Goal: Task Accomplishment & Management: Use online tool/utility

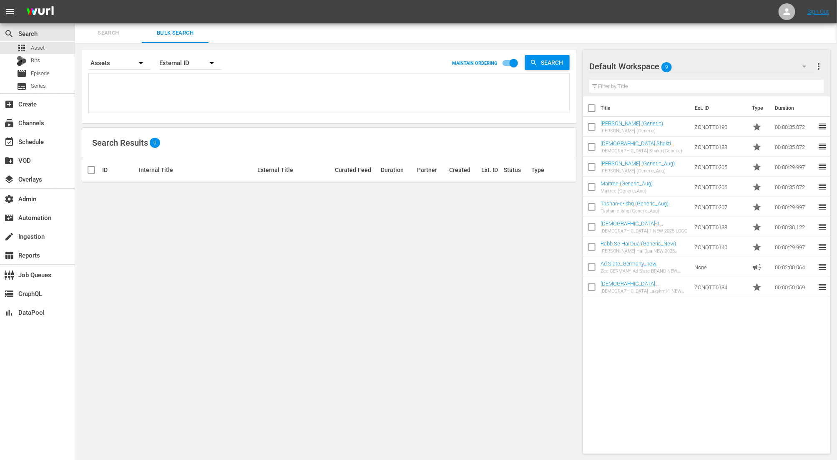
scroll to position [0, 0]
click at [632, 185] on link "Maitree (Generic_Aug)" at bounding box center [627, 183] width 53 height 6
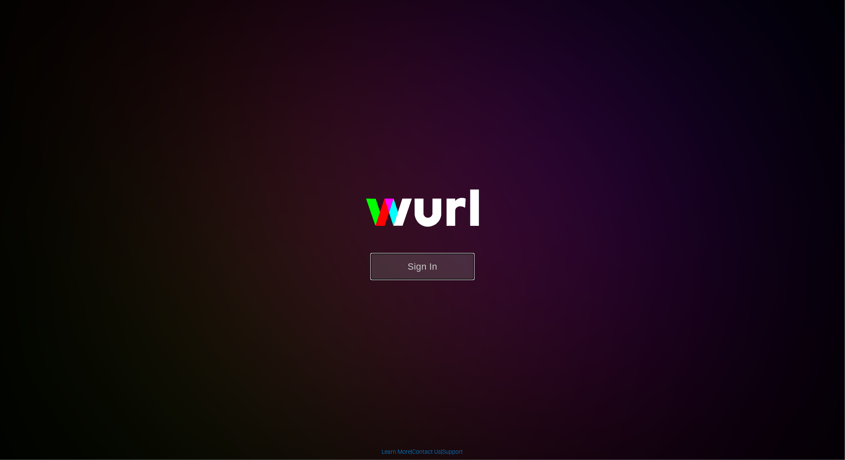
click at [443, 275] on button "Sign In" at bounding box center [422, 266] width 104 height 27
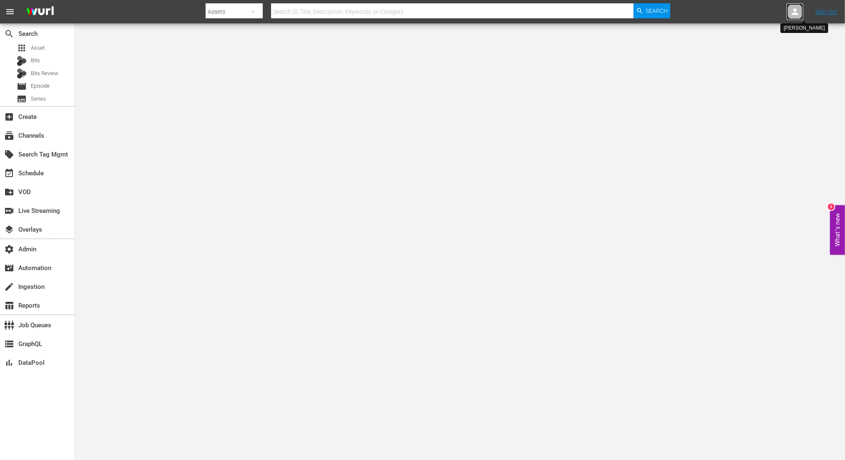
click at [796, 10] on icon at bounding box center [795, 11] width 7 height 7
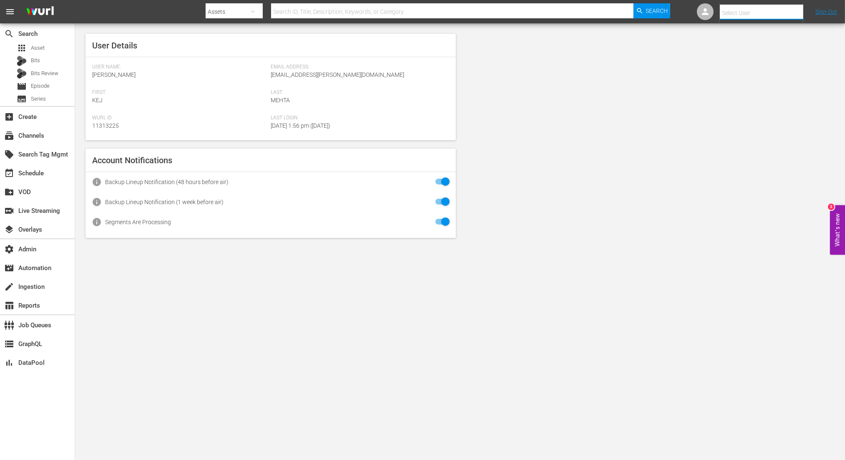
click at [729, 15] on input "text" at bounding box center [773, 13] width 107 height 20
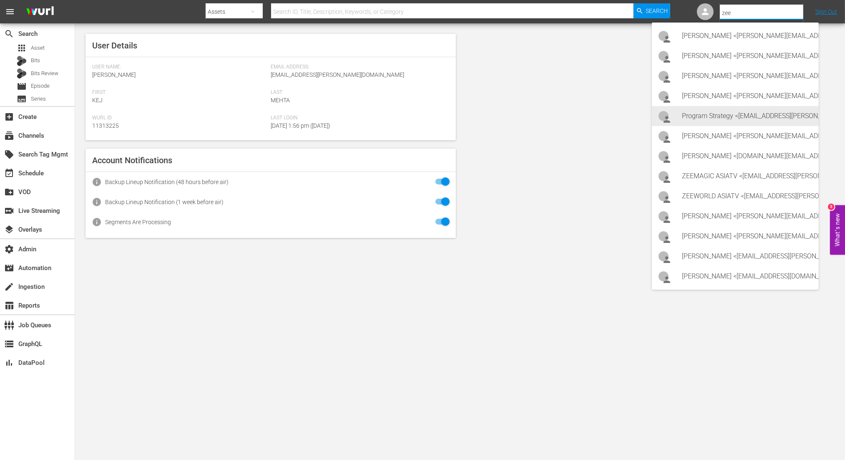
click at [728, 112] on div "Program Strategy <Zeeone_asiatv@wurl.com>" at bounding box center [747, 116] width 130 height 20
type input "Program Strategy (11314148)"
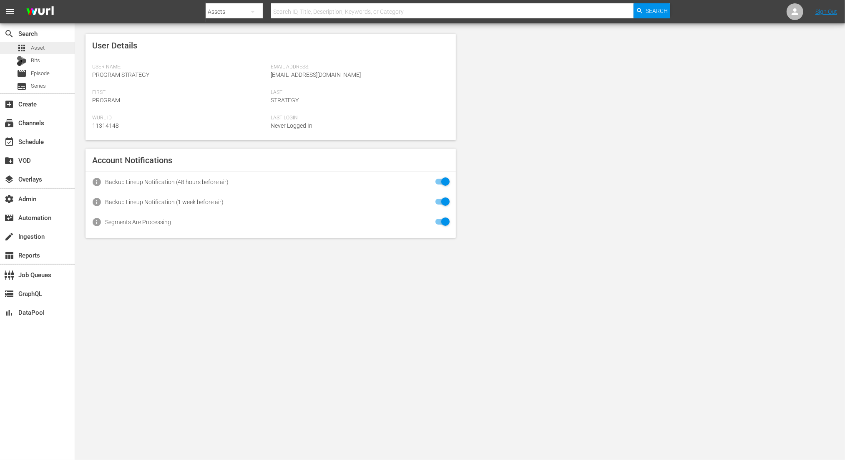
click at [41, 45] on span "Asset" at bounding box center [38, 48] width 14 height 8
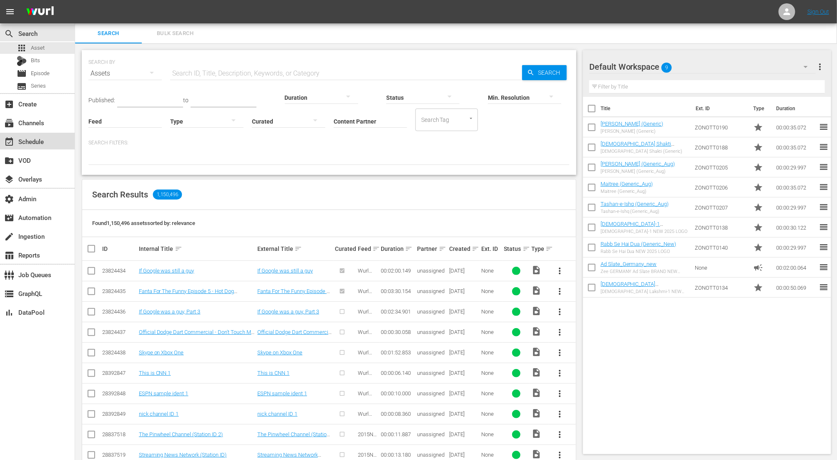
click at [45, 142] on div "event_available Schedule" at bounding box center [23, 140] width 47 height 8
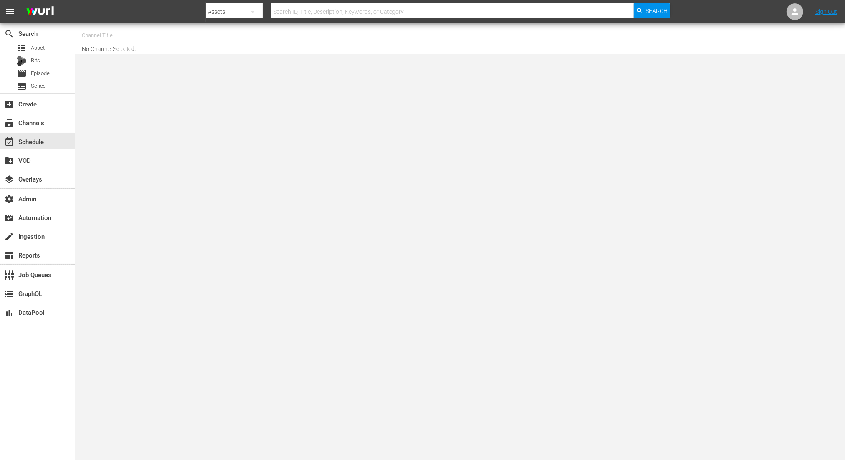
click at [171, 32] on input "text" at bounding box center [135, 35] width 107 height 20
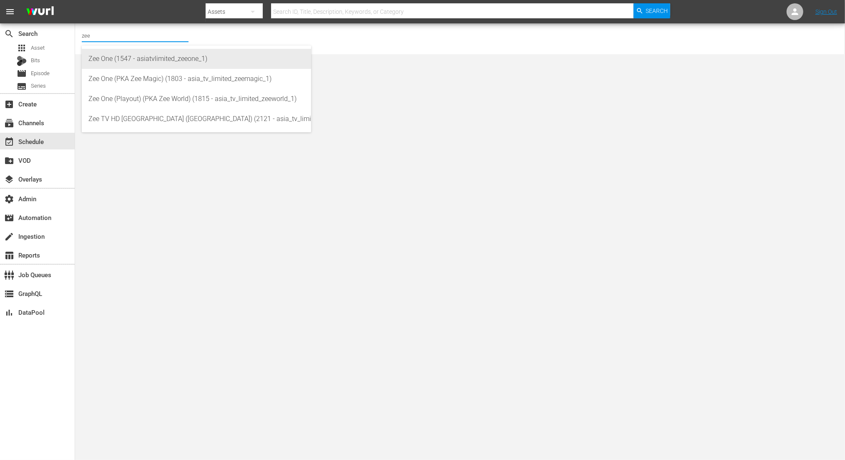
click at [154, 55] on div "Zee One (1547 - asiatvlimited_zeeone_1)" at bounding box center [196, 59] width 216 height 20
type input "Zee One (1547 - asiatvlimited_zeeone_1)"
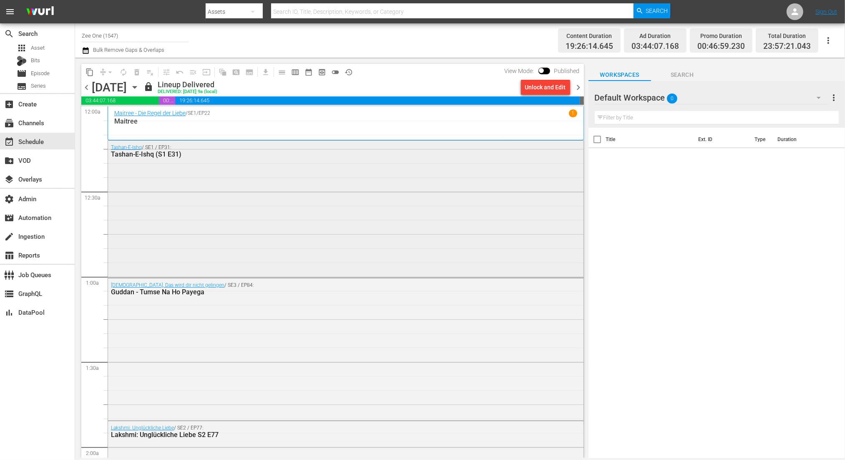
click at [377, 255] on div "Tashan-E-Ishq / SE1 / EP31: Tashan-E-Ishq (S1 E31)" at bounding box center [346, 208] width 476 height 135
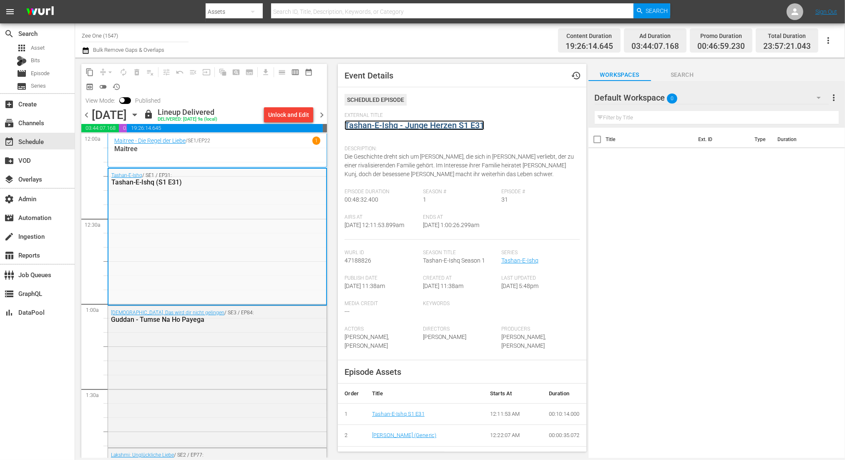
click at [428, 126] on link "Tashan-E-Ishq - Junge Herzen S1 E31" at bounding box center [415, 125] width 140 height 10
click at [193, 427] on div "Guddan, Das wird dir nicht gelingen / SE3 / EP84: Guddan - Tumse Na Ho Payega" at bounding box center [217, 376] width 219 height 140
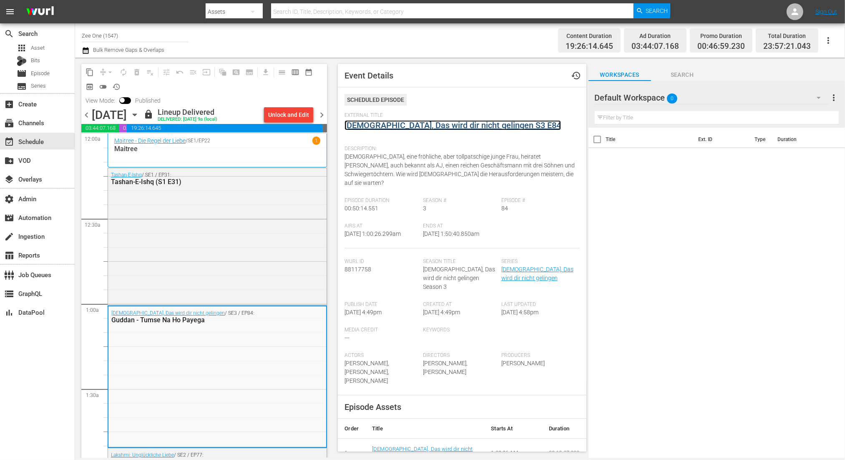
click at [370, 124] on link "Guddan, Das wird dir nicht gelingen S3 E84" at bounding box center [453, 125] width 217 height 10
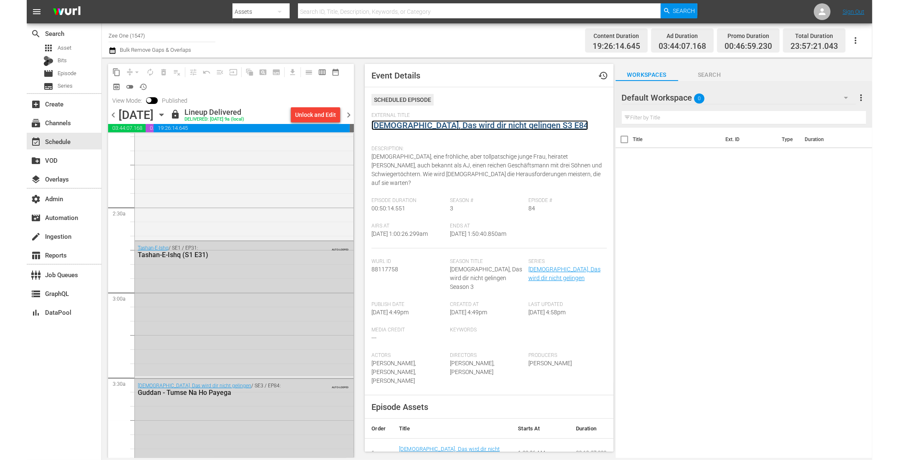
scroll to position [355, 0]
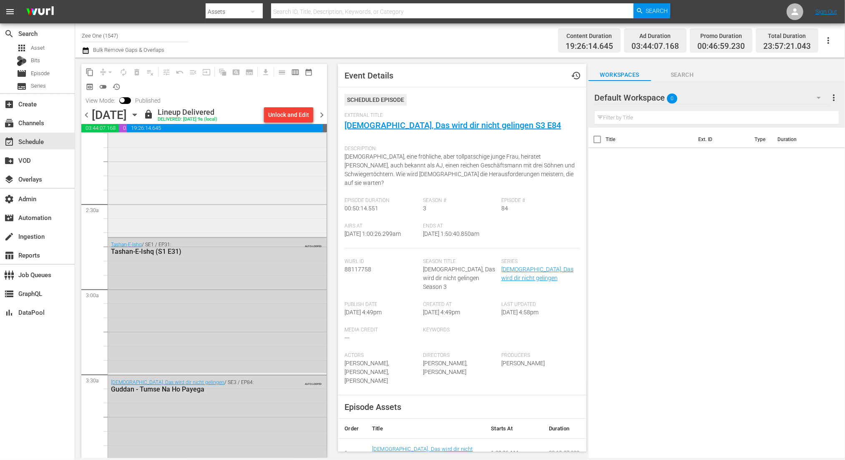
click at [285, 178] on div "Lakshmi: Unglückliche Liebe / SE2 / EP77: Lakshmi: Unglückliche Liebe S2 E77" at bounding box center [217, 164] width 219 height 142
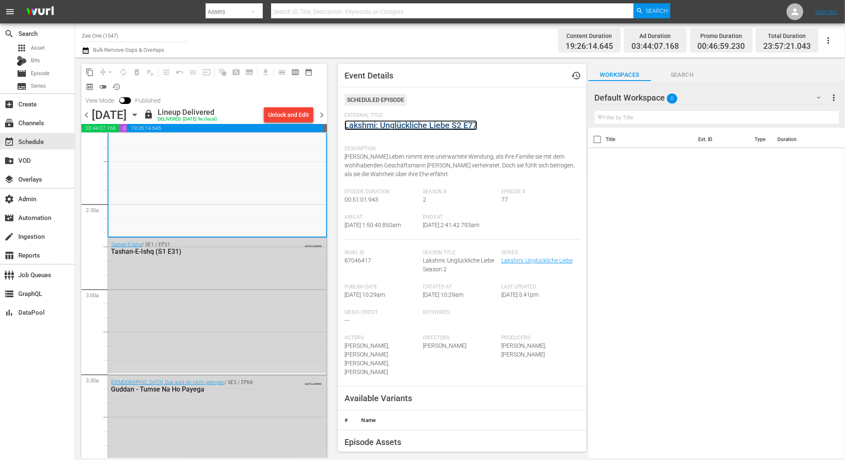
click at [365, 124] on link "Lakshmi: Unglückliche Liebe S2 E77" at bounding box center [411, 125] width 133 height 10
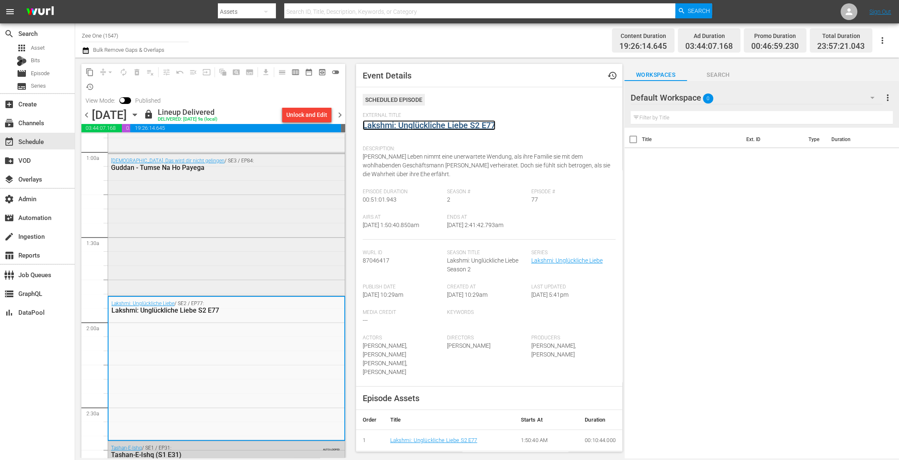
scroll to position [94, 0]
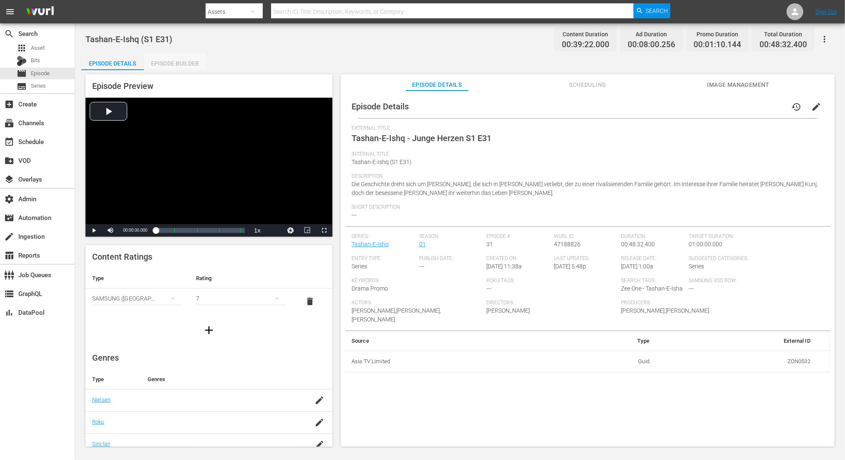
click at [181, 65] on div "Episode Builder" at bounding box center [175, 63] width 63 height 20
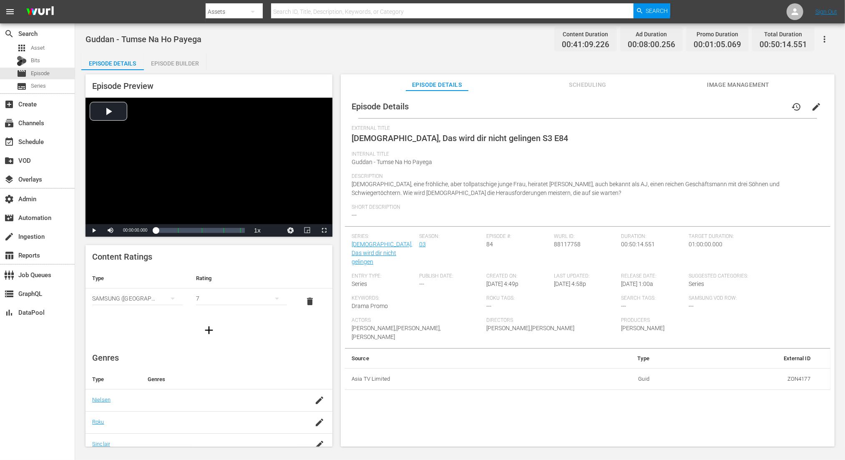
click at [179, 60] on div "Episode Builder" at bounding box center [175, 63] width 63 height 20
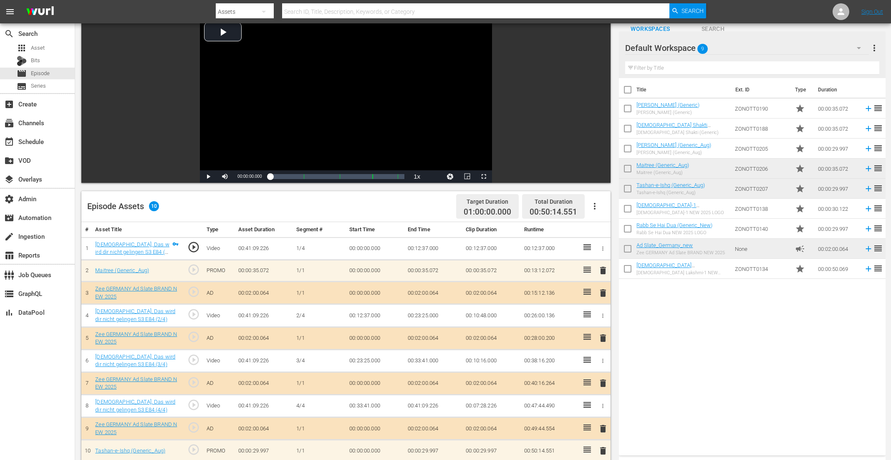
scroll to position [217, 0]
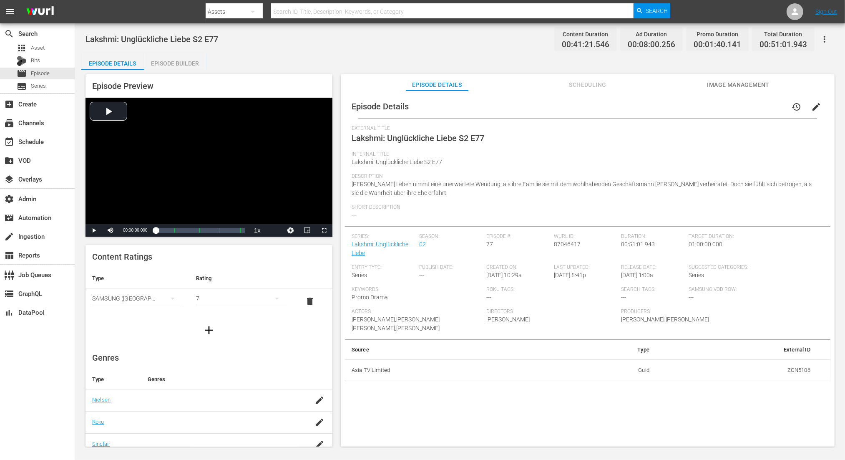
click at [168, 65] on div "Episode Builder" at bounding box center [175, 63] width 63 height 20
